Goal: Complete application form

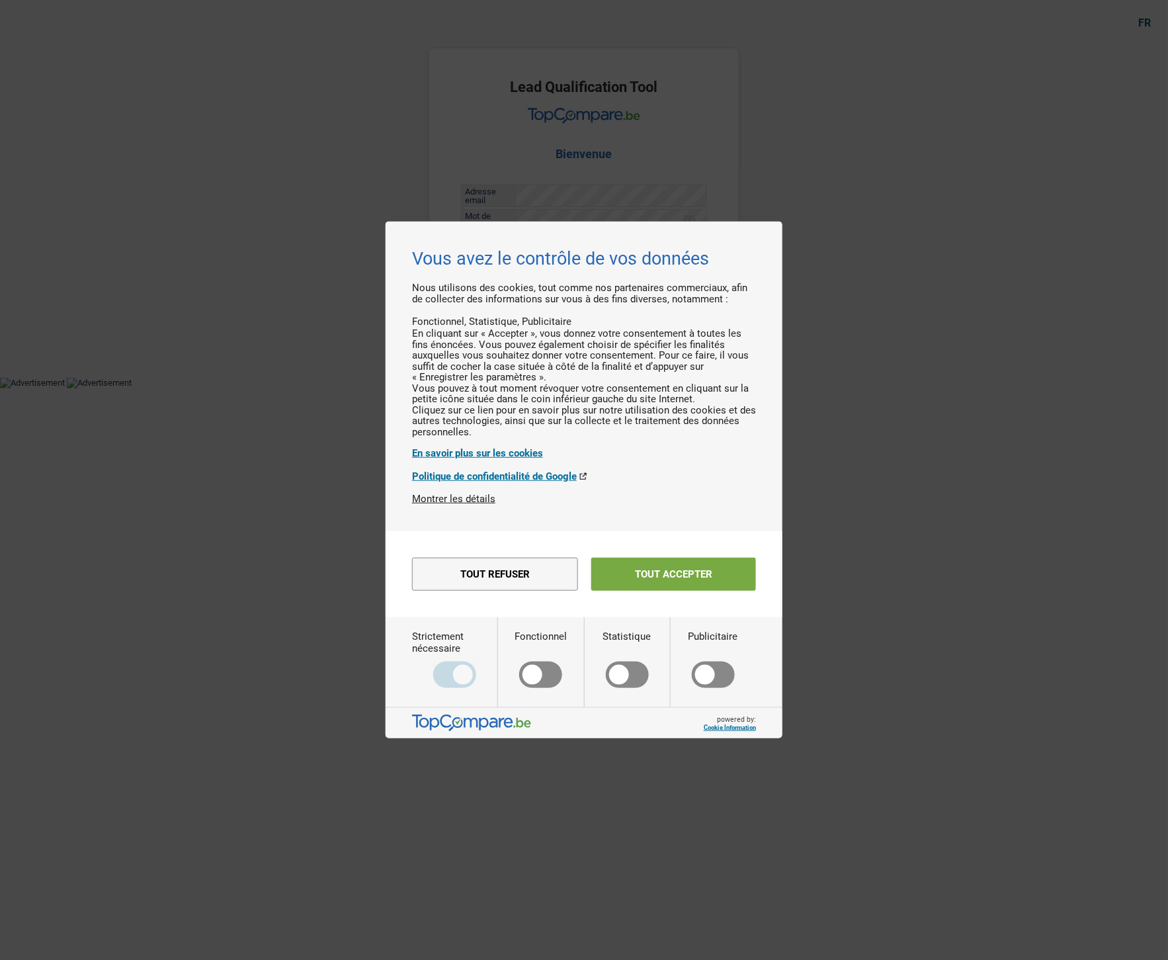
click at [648, 576] on button "Tout accepter" at bounding box center [673, 574] width 165 height 33
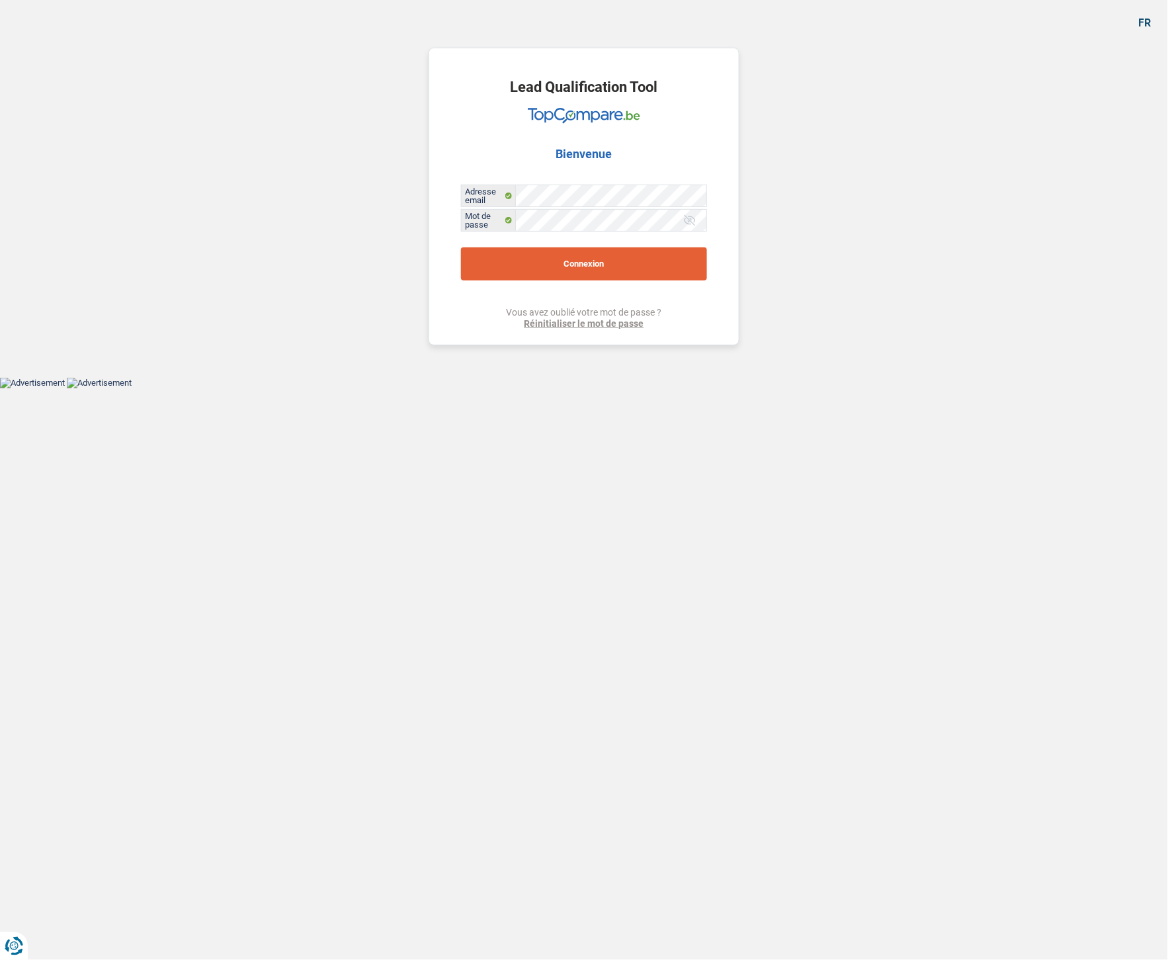
click at [640, 259] on button "Connexion" at bounding box center [584, 263] width 246 height 33
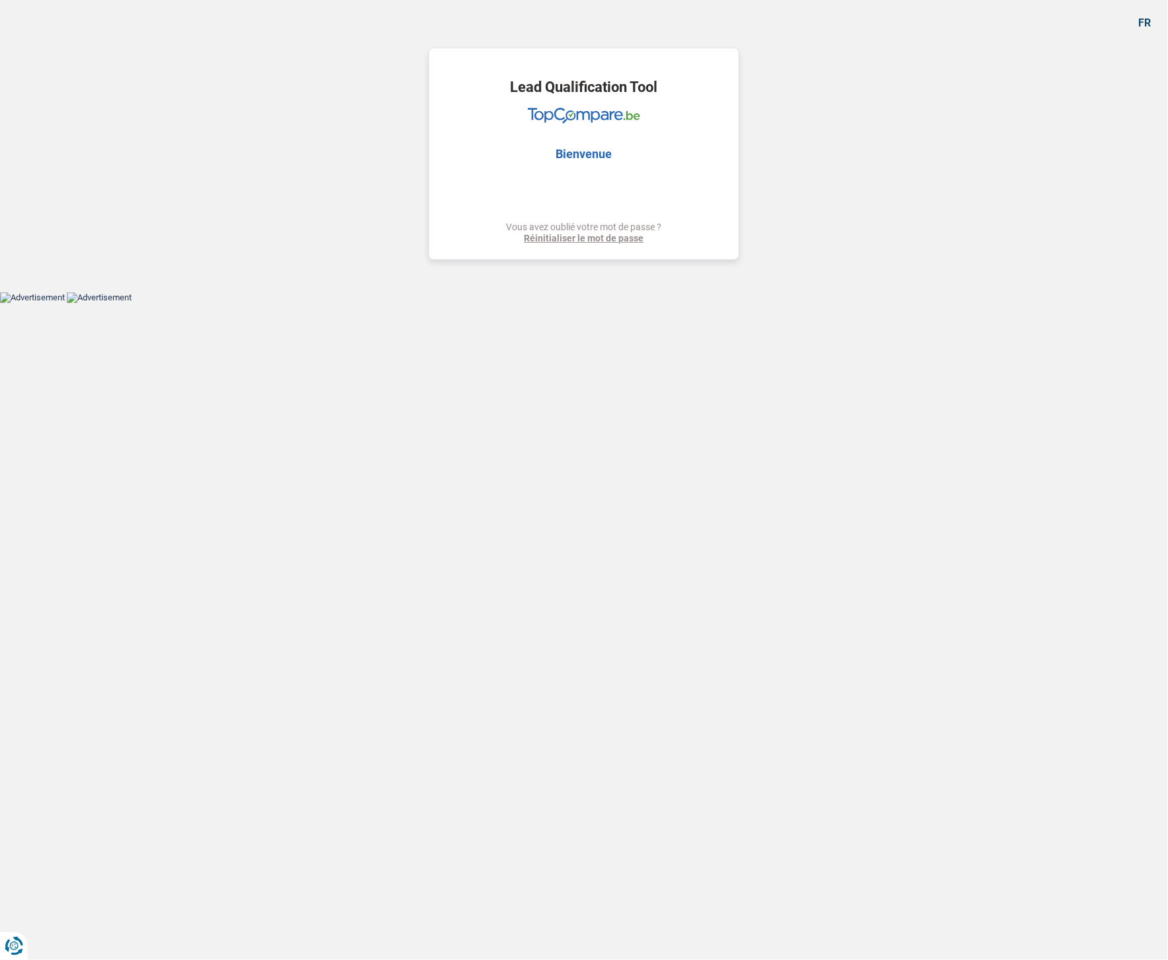
select select "renovation"
select select "120"
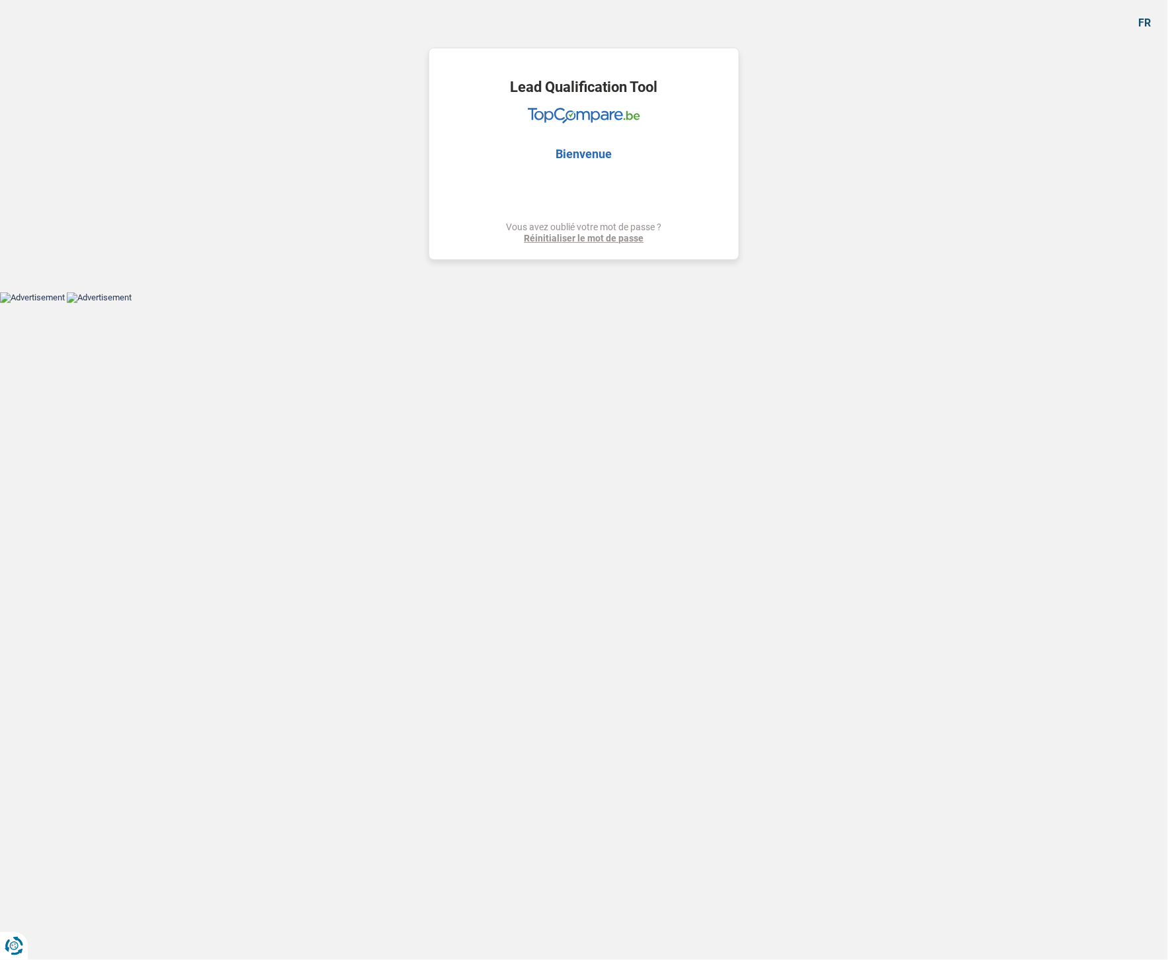
select select "renovation"
select select "yes"
select select "120"
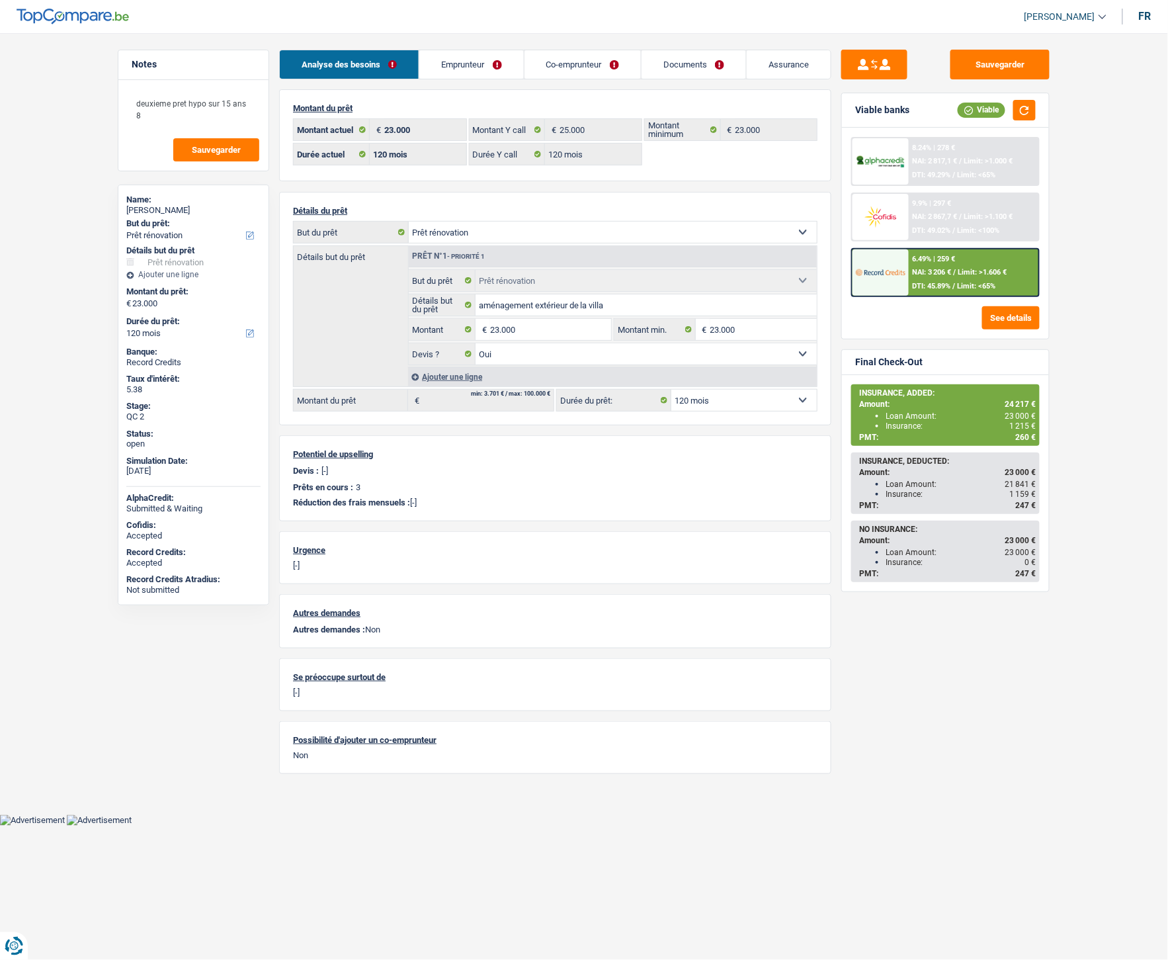
click at [779, 73] on link "Assurance" at bounding box center [789, 64] width 84 height 28
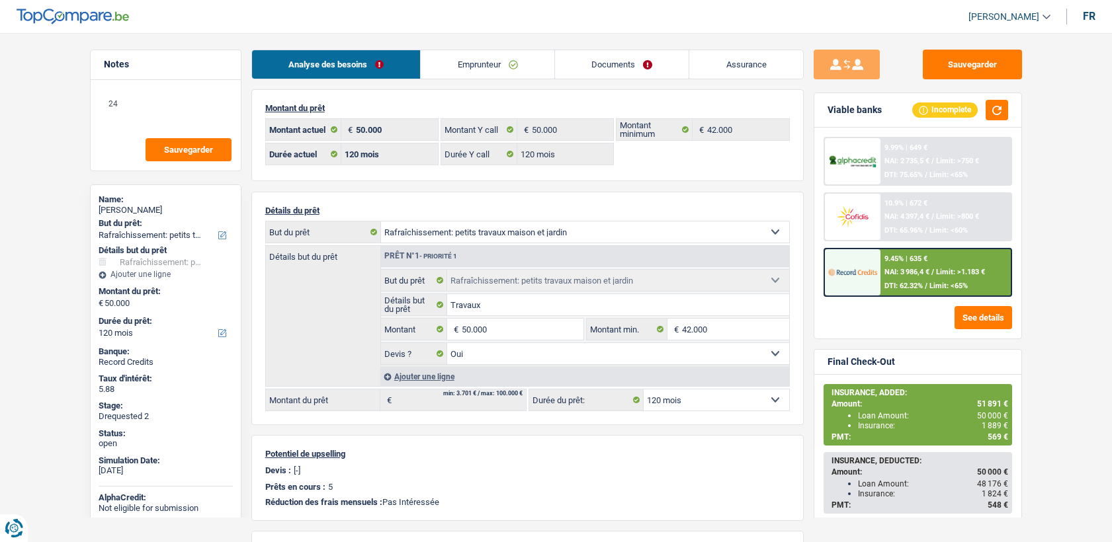
select select "houseOrGarden"
select select "120"
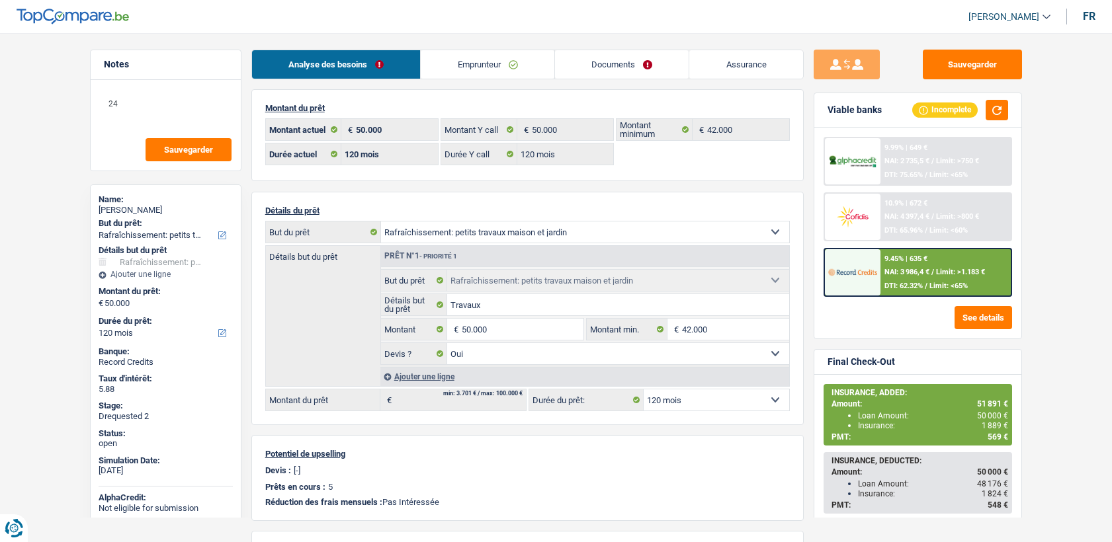
select select "houseOrGarden"
select select "yes"
select select "120"
select select "privateEmployee"
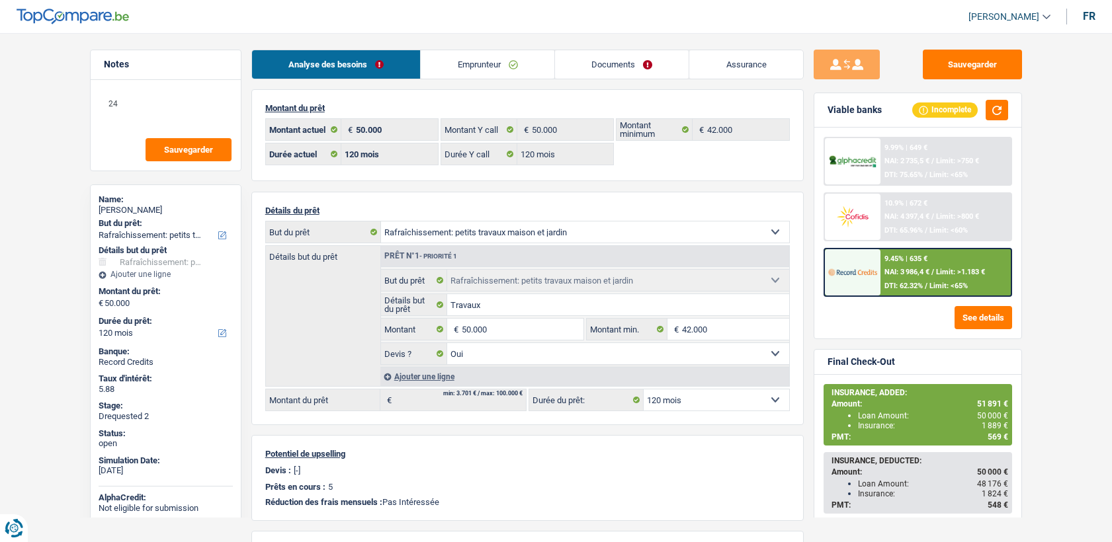
select select "mealVouchers"
select select "netSalary"
select select "familyAllowances"
select select "rentalIncome"
click at [474, 64] on link "Emprunteur" at bounding box center [488, 64] width 134 height 28
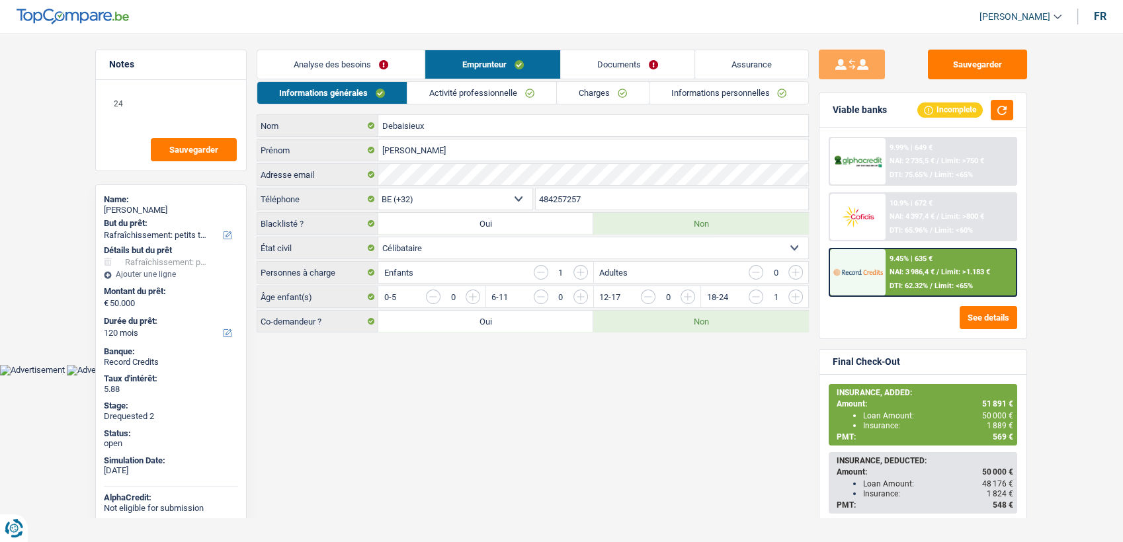
click at [460, 87] on link "Activité professionnelle" at bounding box center [481, 93] width 149 height 22
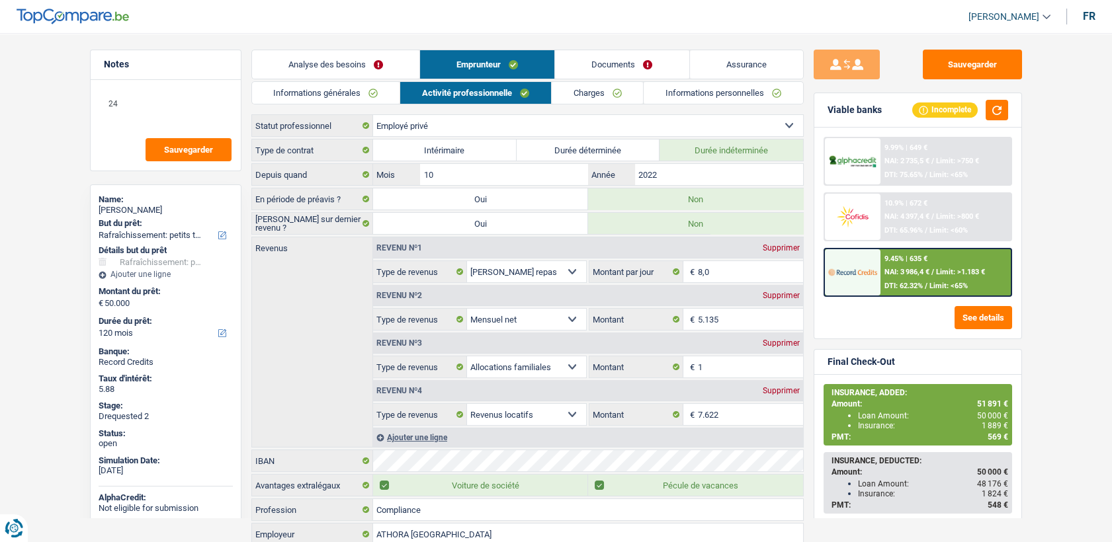
click at [643, 52] on link "Documents" at bounding box center [622, 64] width 134 height 28
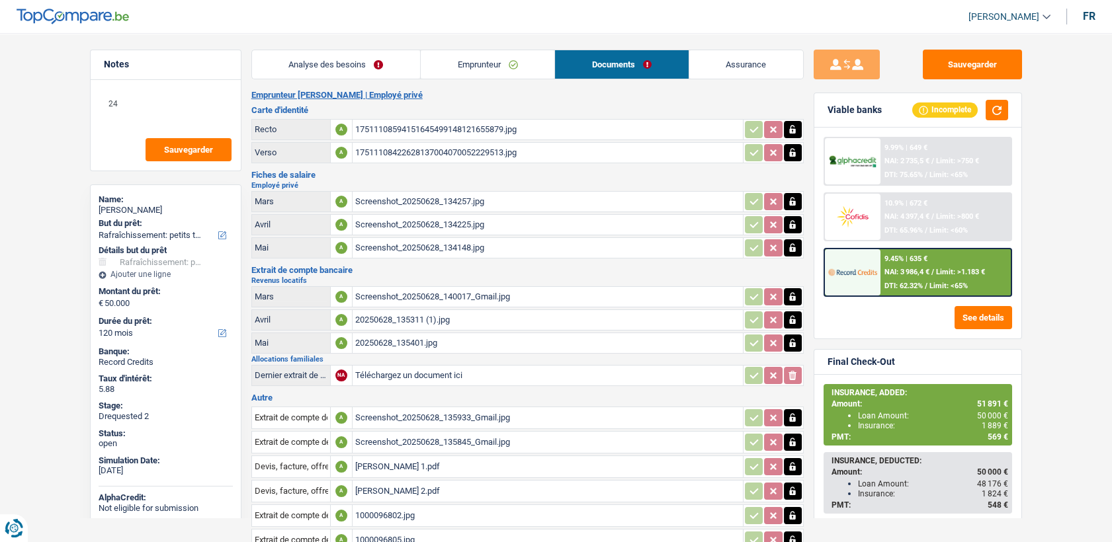
click at [434, 126] on div "17511108594151645499148121655879.jpg" at bounding box center [547, 130] width 385 height 20
click at [414, 153] on div "17511108422628137004070052229513.jpg" at bounding box center [547, 153] width 385 height 20
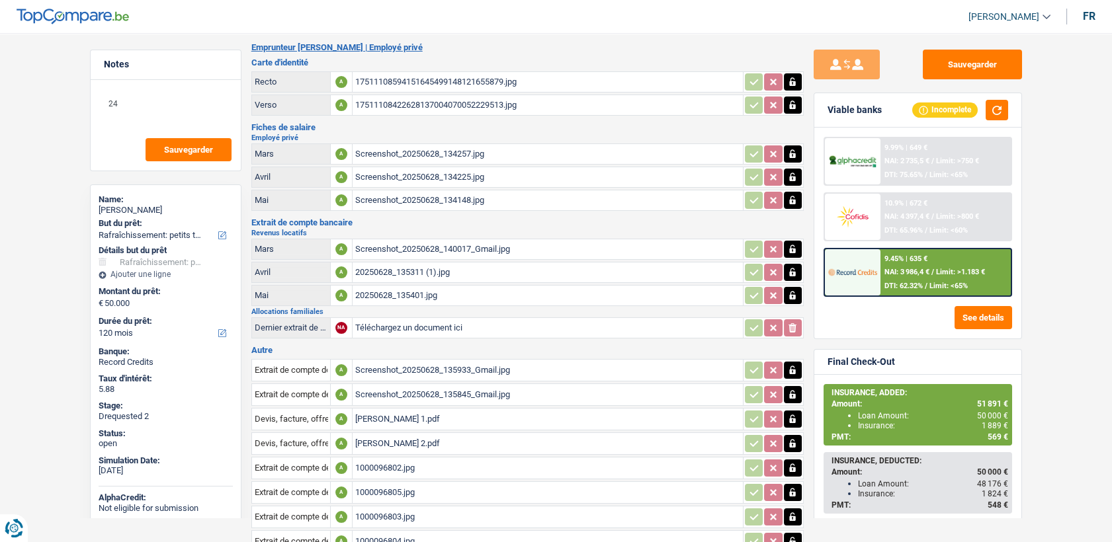
scroll to position [73, 0]
